Goal: Transaction & Acquisition: Purchase product/service

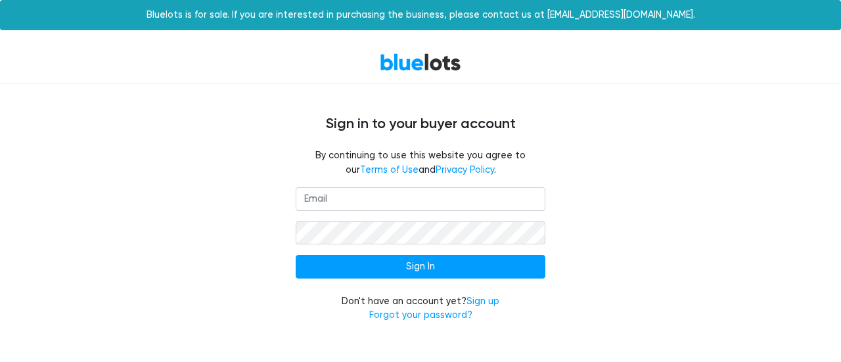
type input "[EMAIL_ADDRESS][DOMAIN_NAME]"
click at [421, 265] on input "Sign In" at bounding box center [421, 267] width 250 height 24
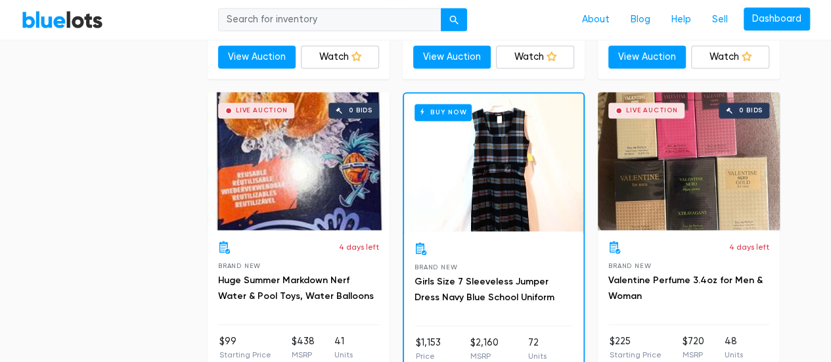
scroll to position [3636, 0]
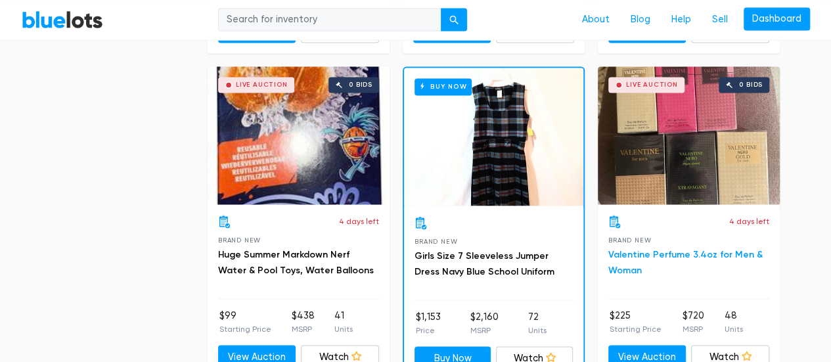
click at [660, 248] on link "Valentine Perfume 3.4oz for Men & Woman" at bounding box center [686, 261] width 154 height 27
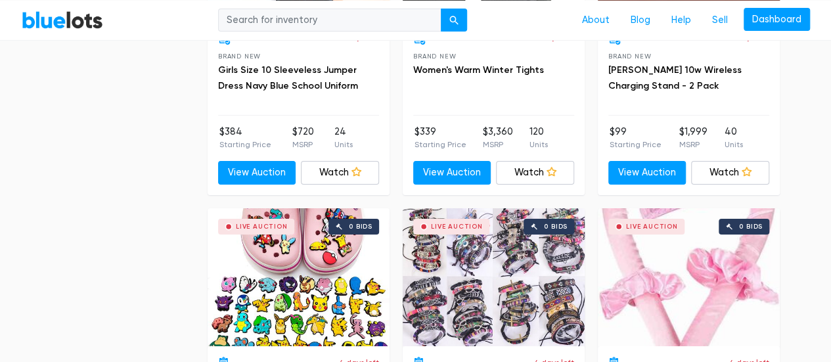
scroll to position [2147, 0]
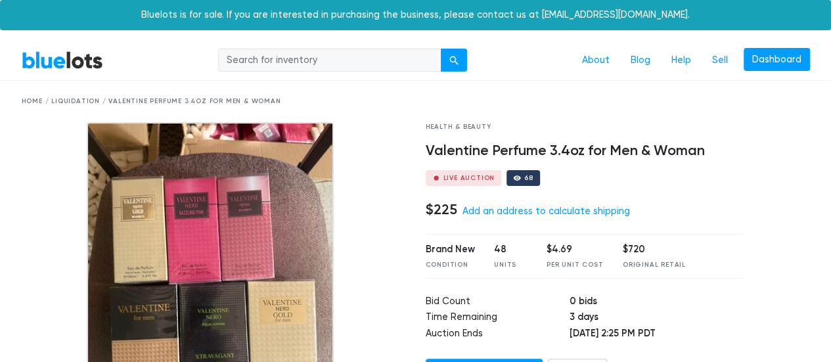
click at [208, 164] on img at bounding box center [210, 286] width 247 height 329
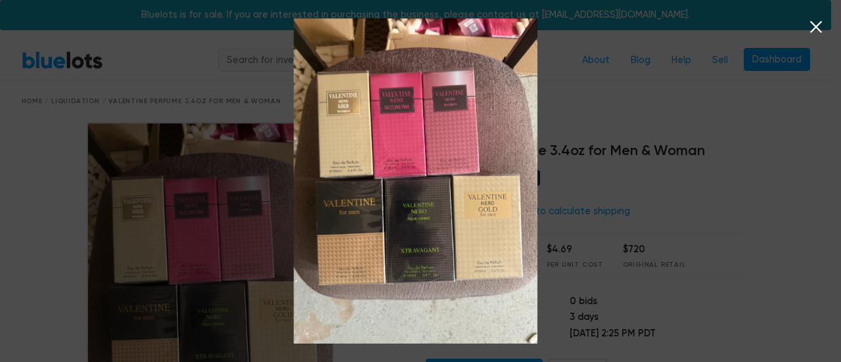
click at [814, 181] on div at bounding box center [420, 181] width 841 height 362
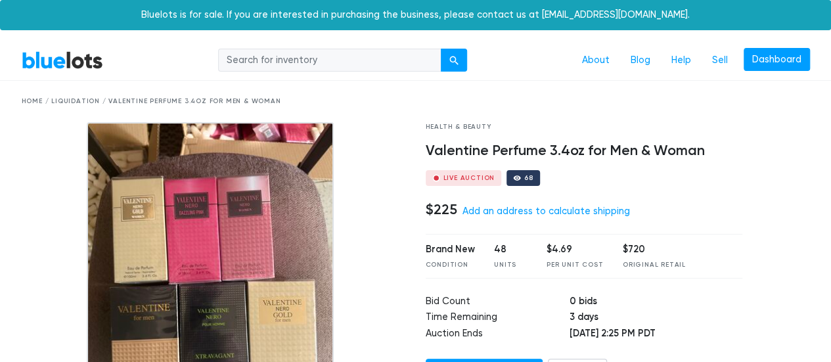
click at [250, 233] on img at bounding box center [210, 286] width 247 height 329
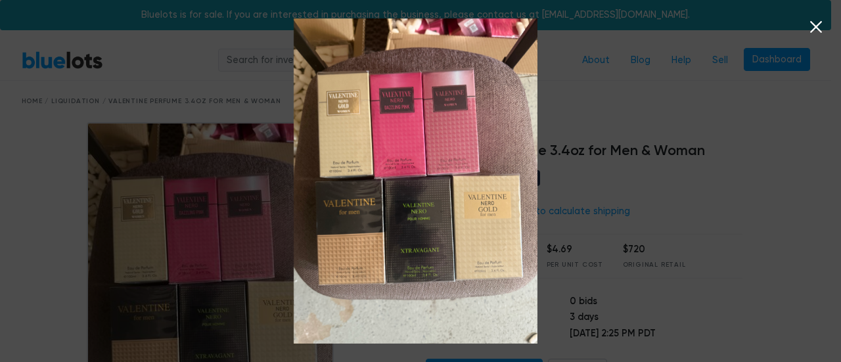
click at [534, 145] on img at bounding box center [416, 181] width 244 height 326
click at [477, 141] on img at bounding box center [416, 181] width 244 height 326
